Goal: Obtain resource: Obtain resource

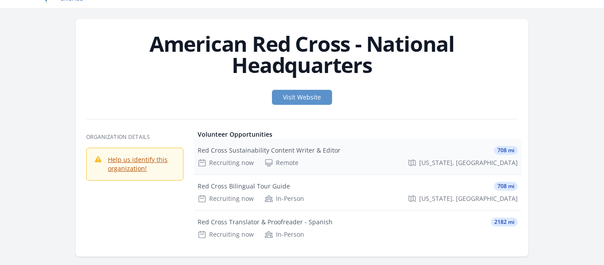
scroll to position [80, 0]
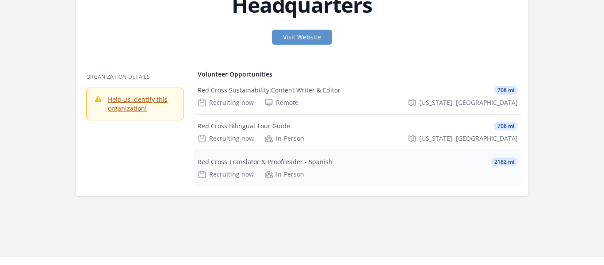
click at [229, 164] on div "Red Cross Translator & Proofreader - Spanish" at bounding box center [265, 161] width 135 height 9
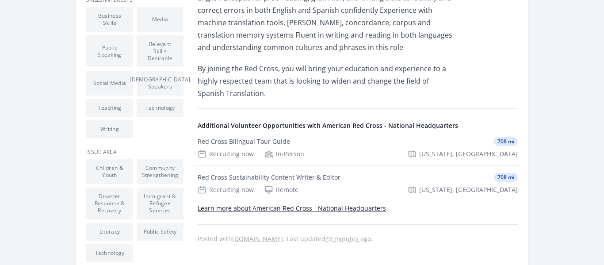
scroll to position [426, 0]
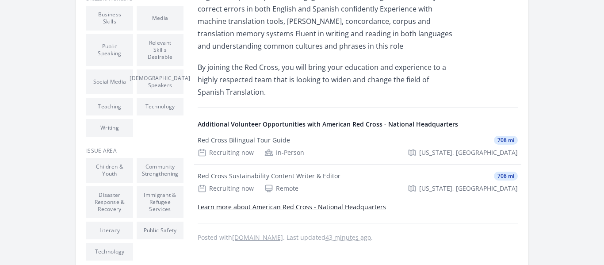
click at [298, 208] on link "Learn more about American Red Cross - National Headquarters" at bounding box center [292, 206] width 188 height 8
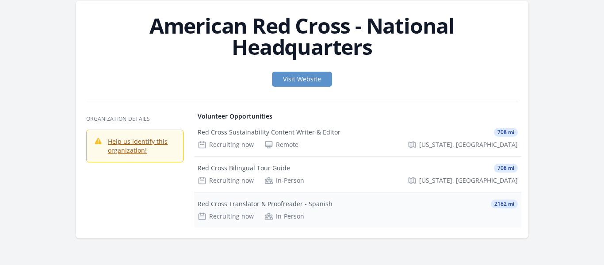
scroll to position [69, 0]
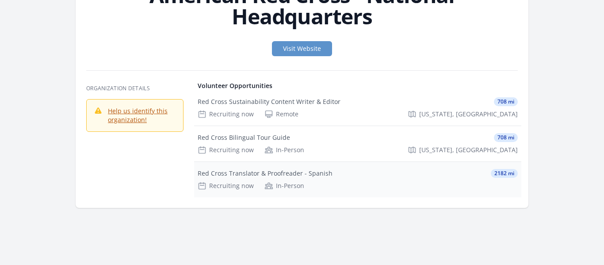
click at [265, 172] on div "Red Cross Translator & Proofreader - Spanish" at bounding box center [265, 173] width 135 height 9
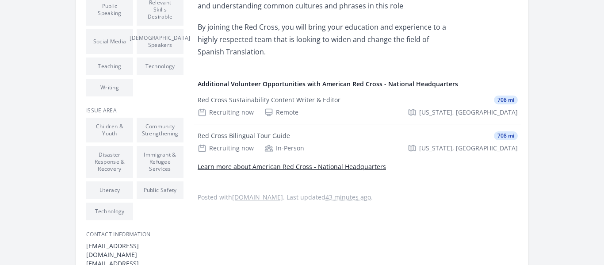
scroll to position [477, 0]
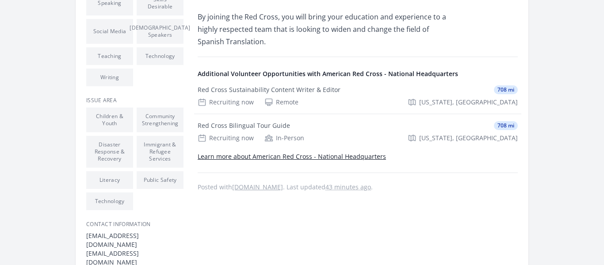
click at [259, 187] on link "volunteers.aarp.org" at bounding box center [257, 187] width 51 height 8
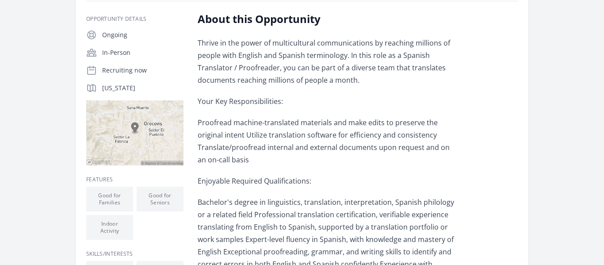
scroll to position [57, 0]
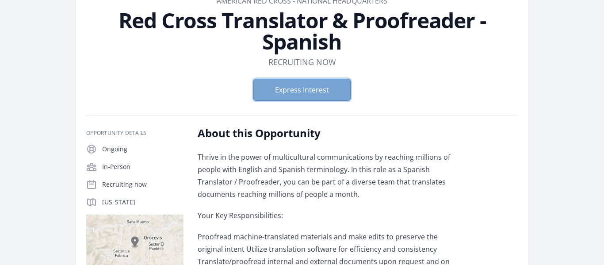
click at [305, 85] on button "Express Interest" at bounding box center [301, 90] width 97 height 22
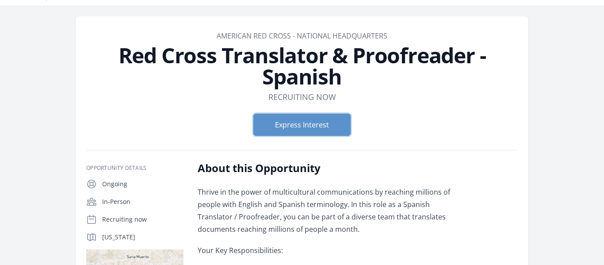
scroll to position [0, 0]
